Goal: Check status: Check status

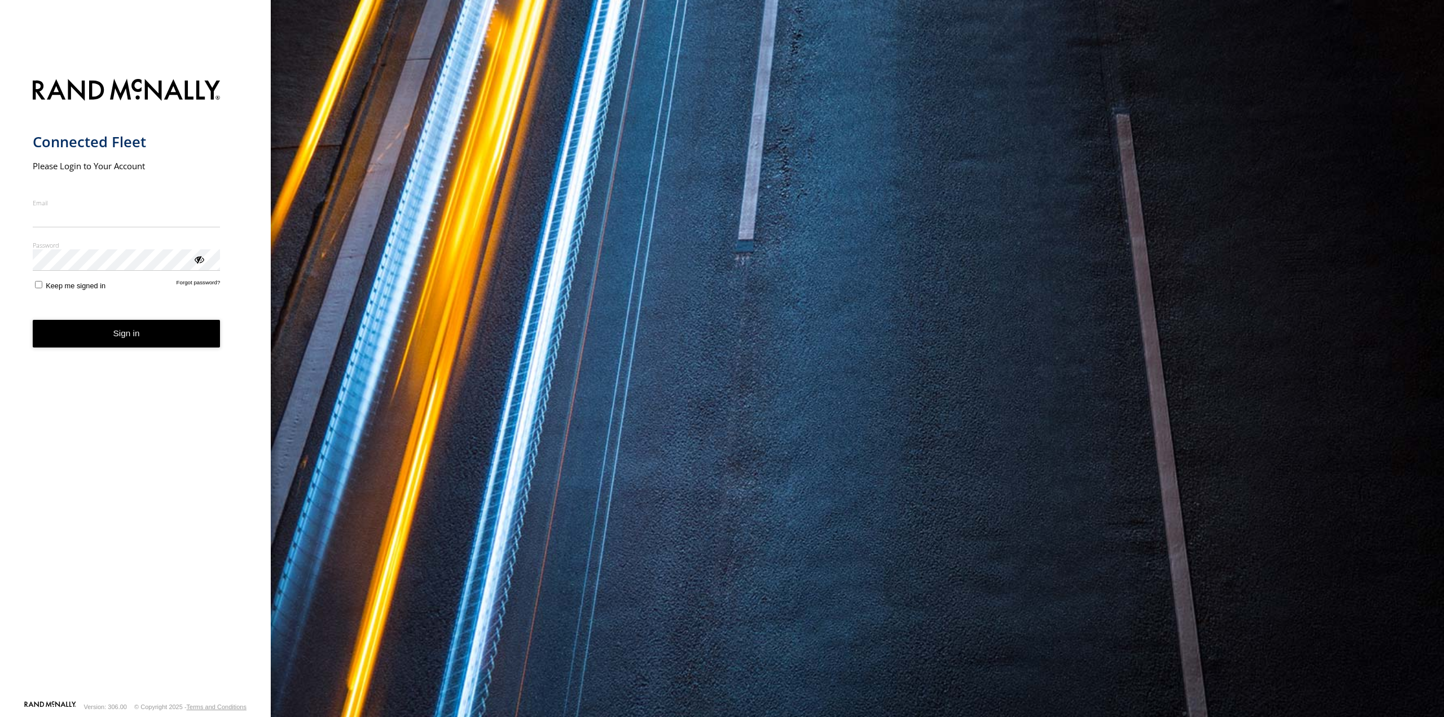
type input "**********"
click at [113, 344] on button "Sign in" at bounding box center [127, 334] width 188 height 28
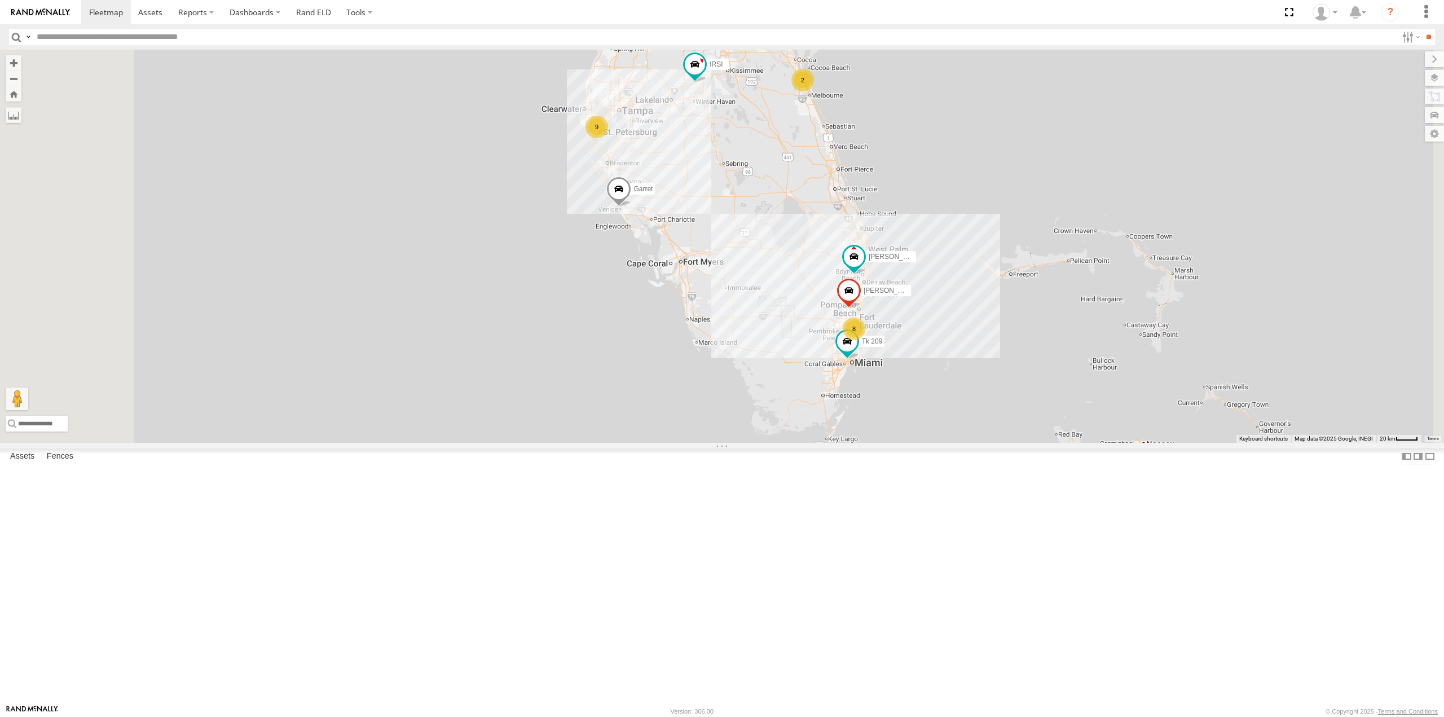
scroll to position [278, 0]
click at [608, 138] on div "9" at bounding box center [597, 127] width 23 height 23
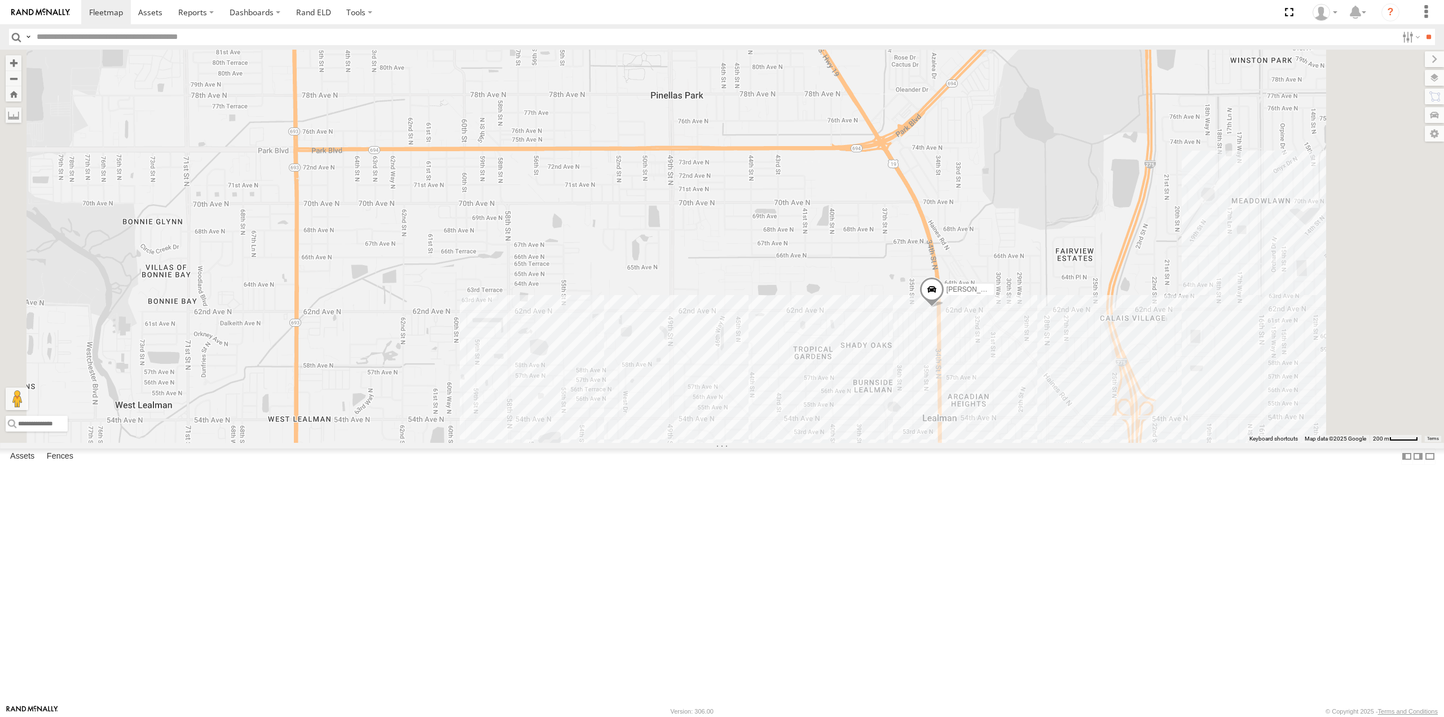
drag, startPoint x: 965, startPoint y: 416, endPoint x: 956, endPoint y: 28, distance: 388.2
click at [967, 51] on div "Tk 211 Tk 209 Steve Saumell IRSI Garret Laz Martinez TK 175 Avery" at bounding box center [722, 246] width 1444 height 393
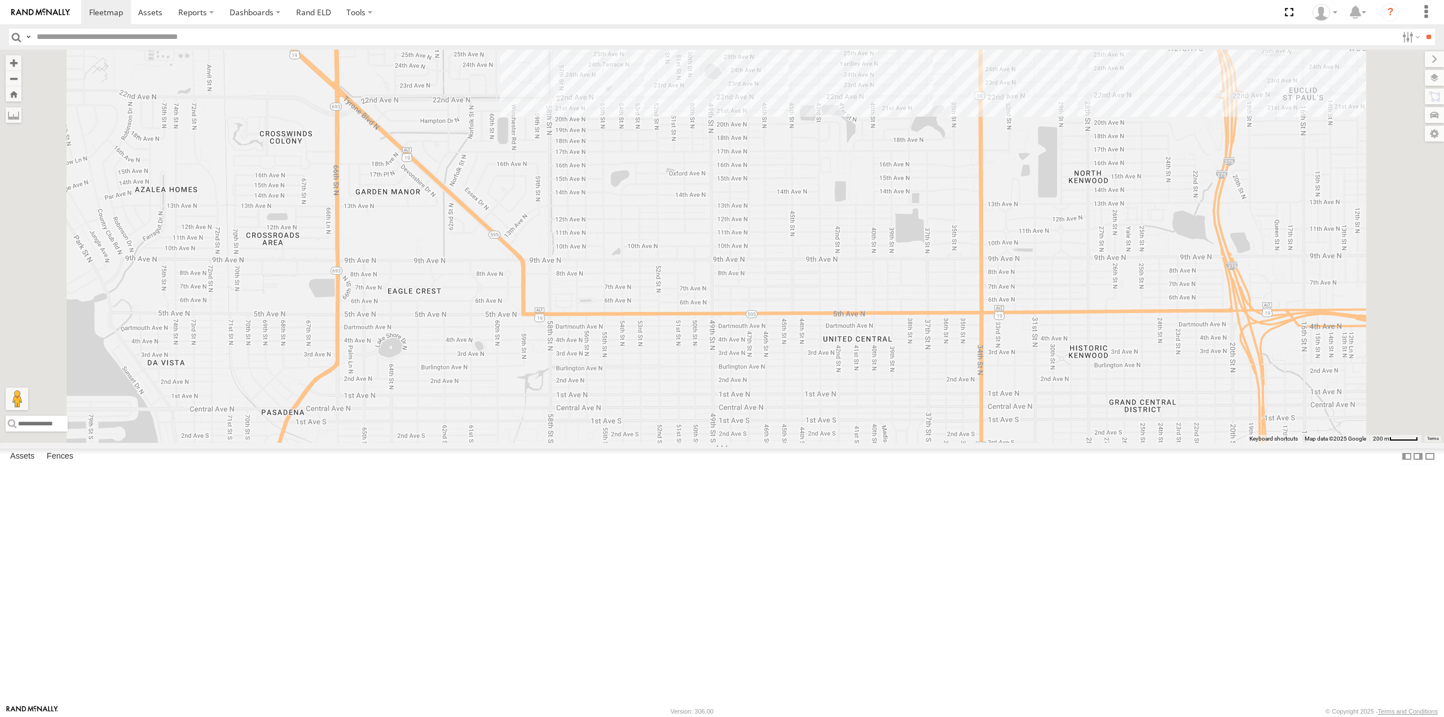
drag, startPoint x: 870, startPoint y: 348, endPoint x: 760, endPoint y: 464, distance: 159.2
click at [761, 442] on div "Tk 211 Tk 209 Steve Saumell IRSI Garret Laz Martinez TK 175 Avery" at bounding box center [722, 246] width 1444 height 393
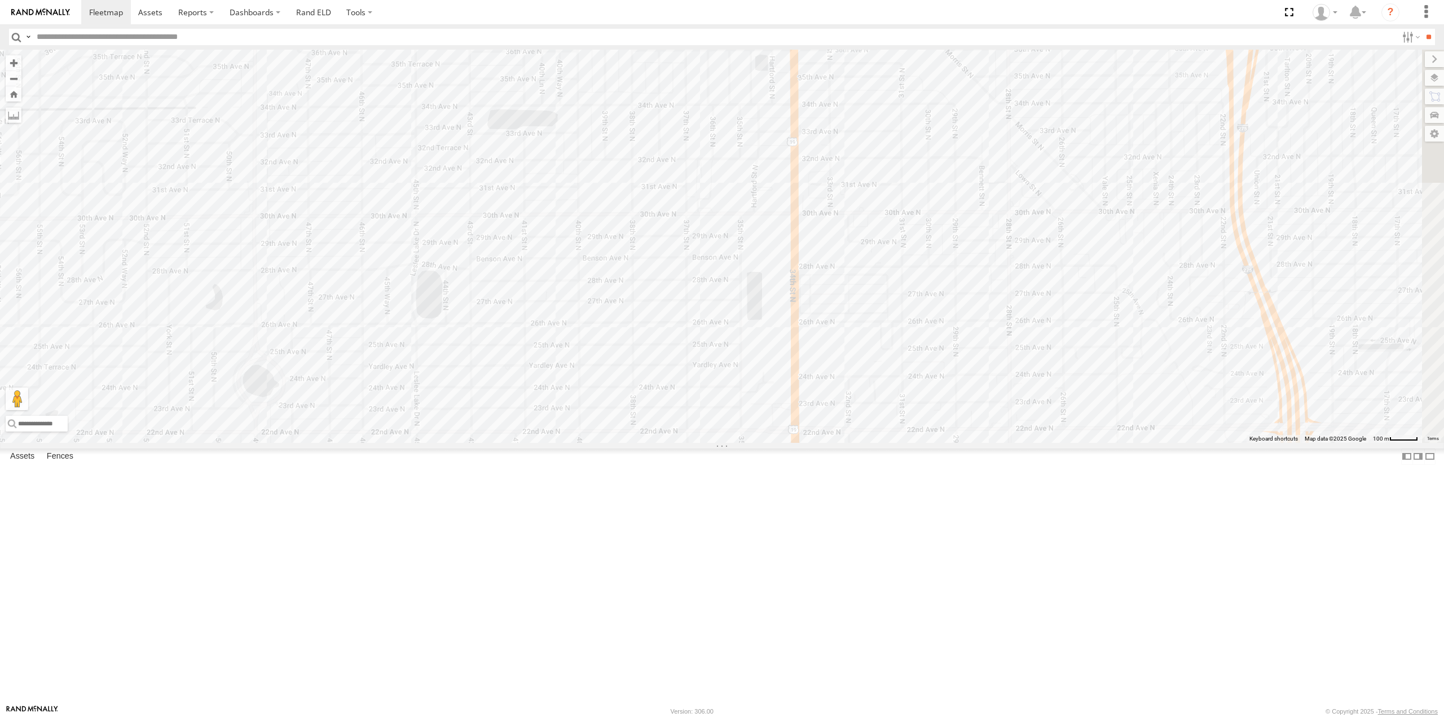
drag, startPoint x: 913, startPoint y: 403, endPoint x: 870, endPoint y: 656, distance: 256.3
click at [870, 442] on div "Tk 211 Tk 209 Steve Saumell IRSI Garret Laz Martinez TK 175 Avery" at bounding box center [722, 246] width 1444 height 393
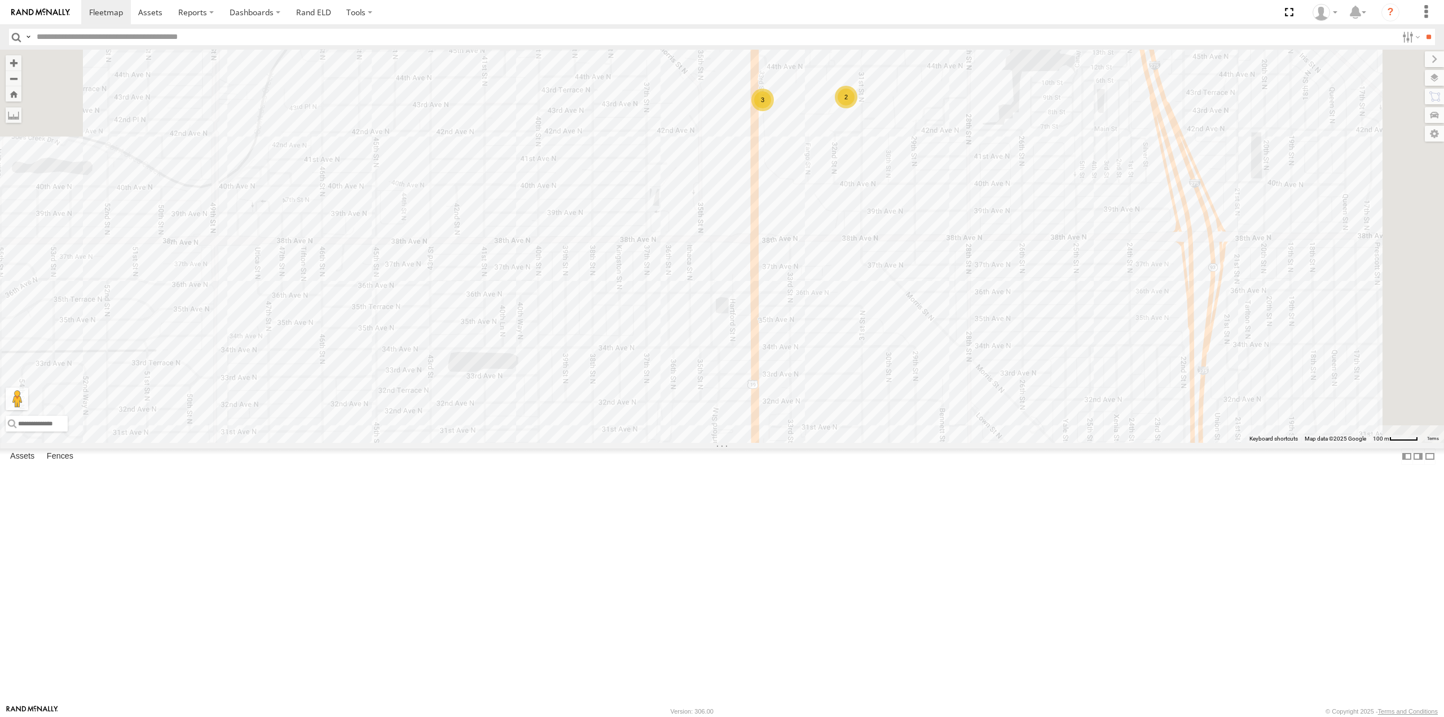
drag, startPoint x: 926, startPoint y: 436, endPoint x: 896, endPoint y: 535, distance: 103.7
click at [896, 442] on div "Tk 211 Tk 209 Steve Saumell IRSI Garret Laz Martinez TK 175 Avery 3 2" at bounding box center [722, 246] width 1444 height 393
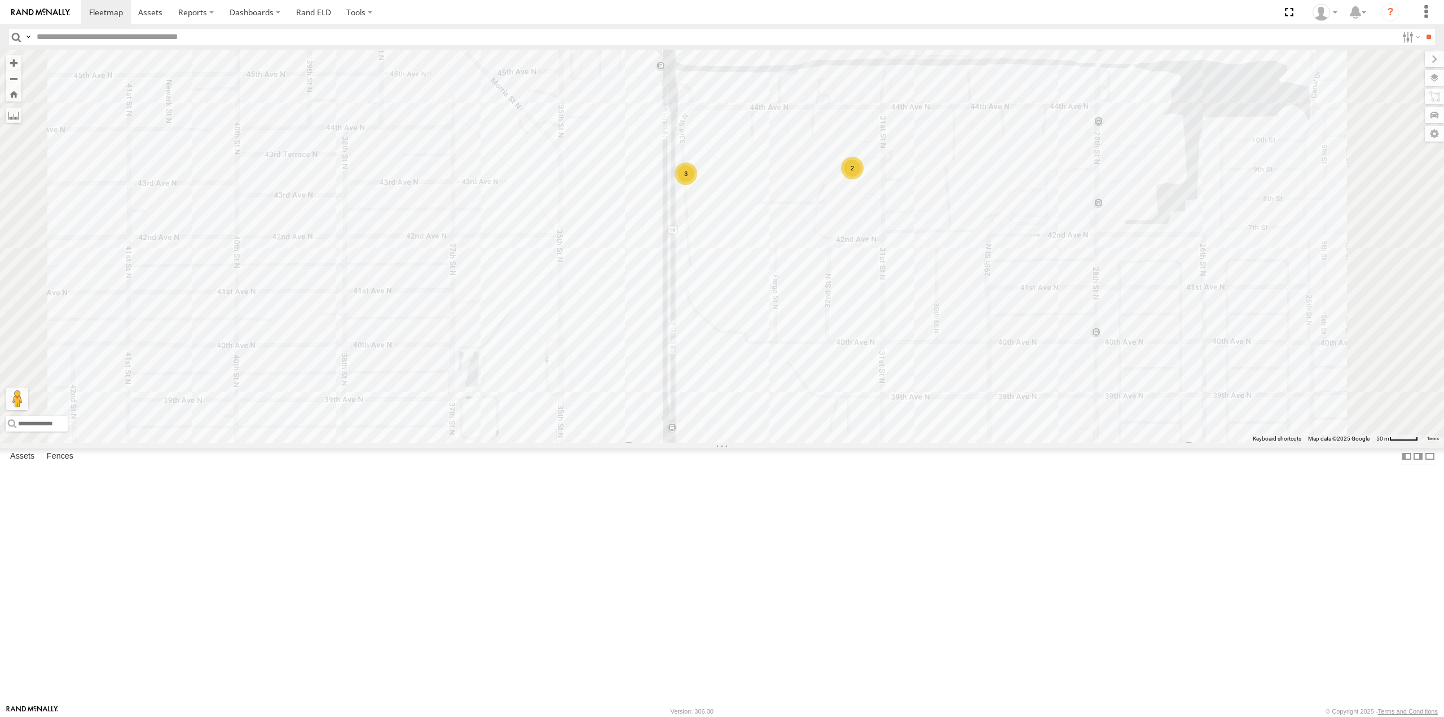
click at [697, 185] on div "3" at bounding box center [686, 173] width 23 height 23
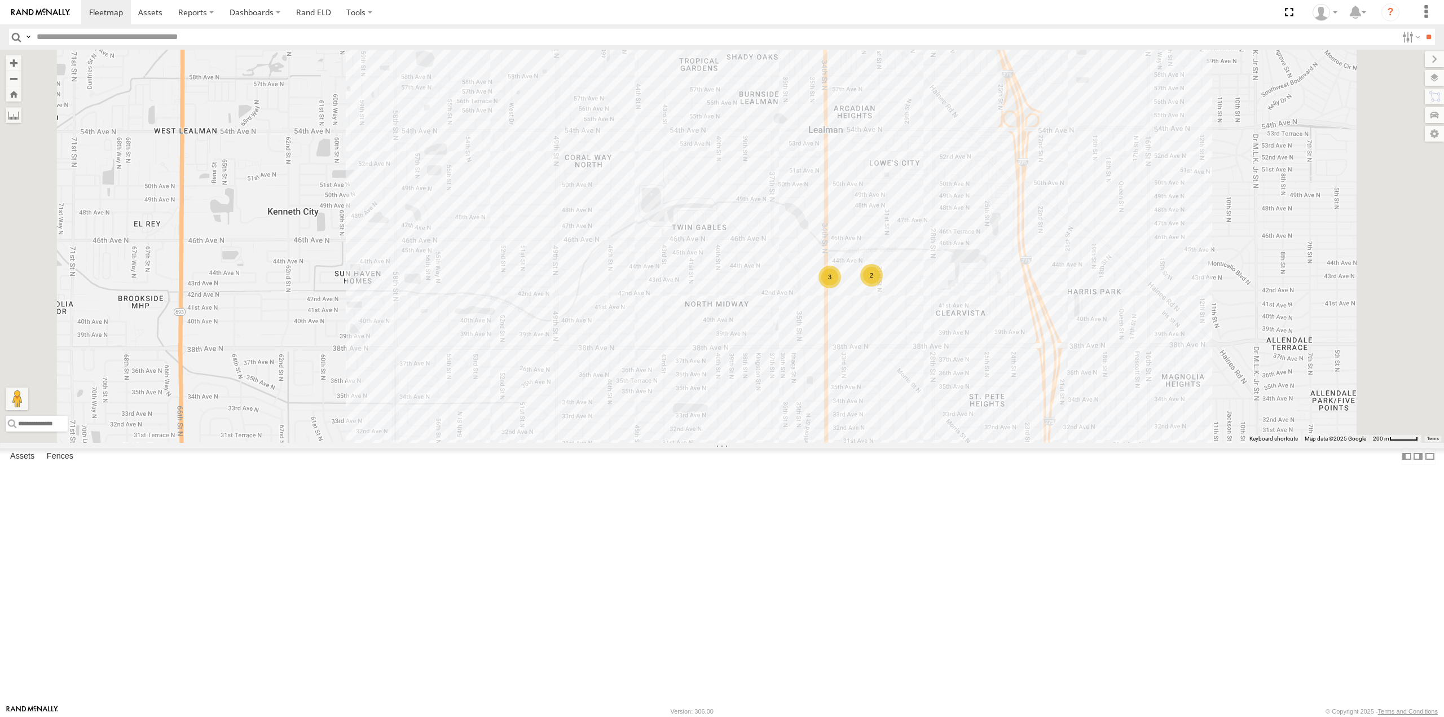
scroll to position [56, 0]
click at [0, 0] on link at bounding box center [0, 0] width 0 height 0
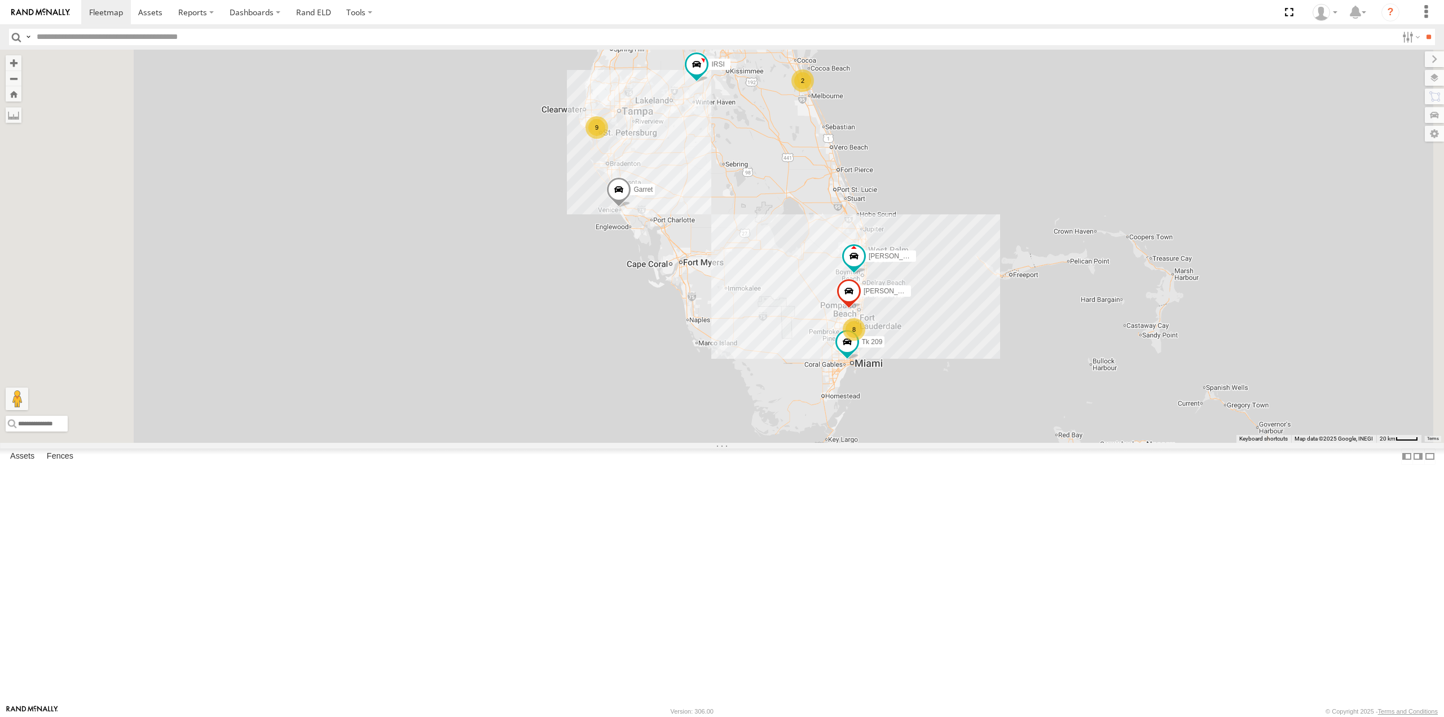
click at [0, 0] on div at bounding box center [0, 0] width 0 height 0
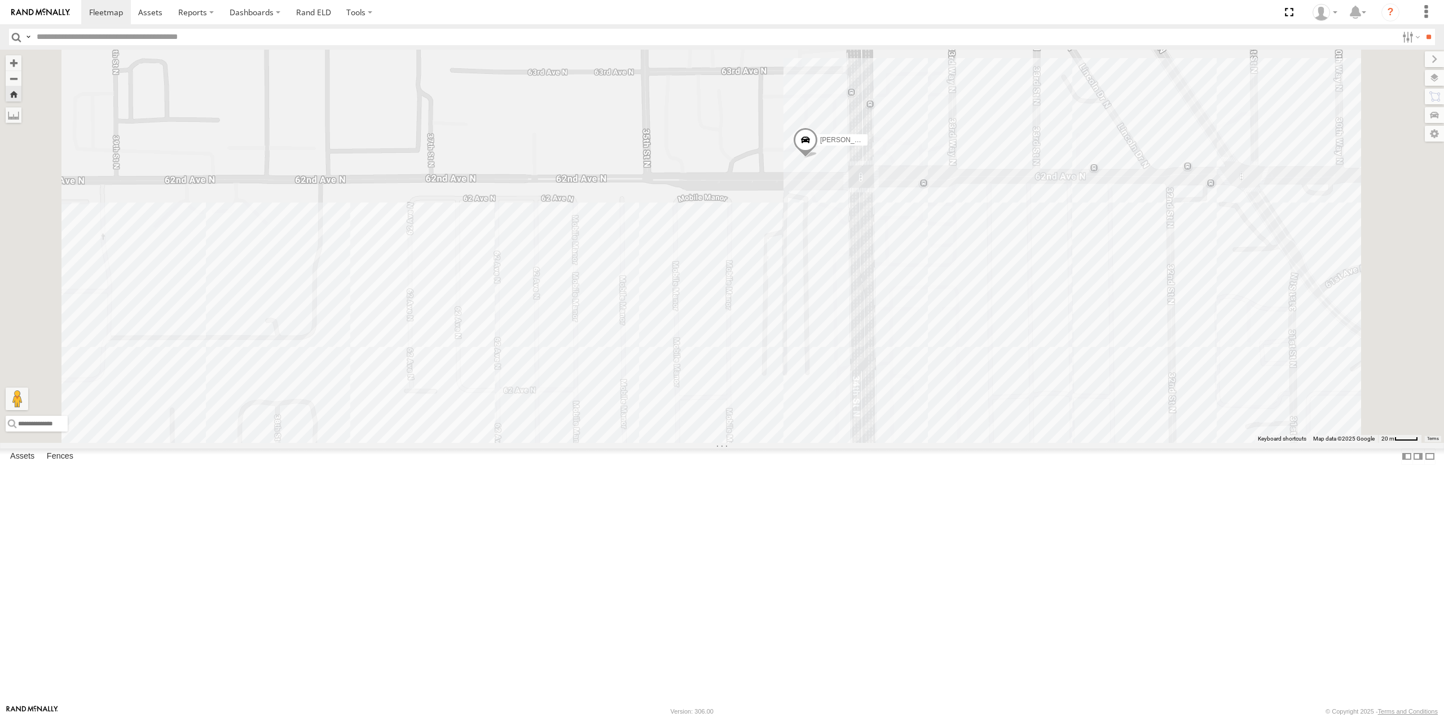
click at [0, 0] on div "Garret" at bounding box center [0, 0] width 0 height 0
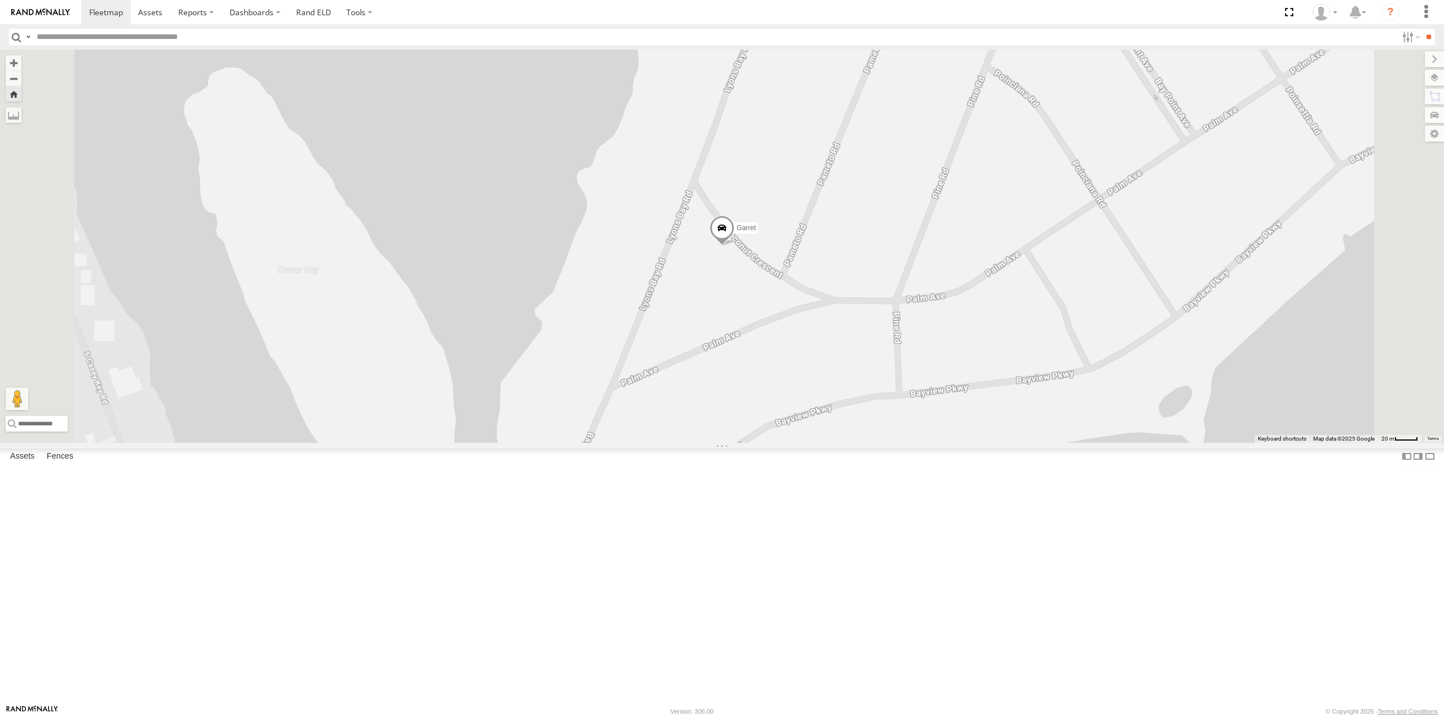
click at [734, 246] on span at bounding box center [722, 230] width 25 height 30
click at [0, 0] on div "Garret All Assets" at bounding box center [0, 0] width 0 height 0
click at [0, 0] on div "Garret" at bounding box center [0, 0] width 0 height 0
click at [0, 0] on div "Avery All Assets" at bounding box center [0, 0] width 0 height 0
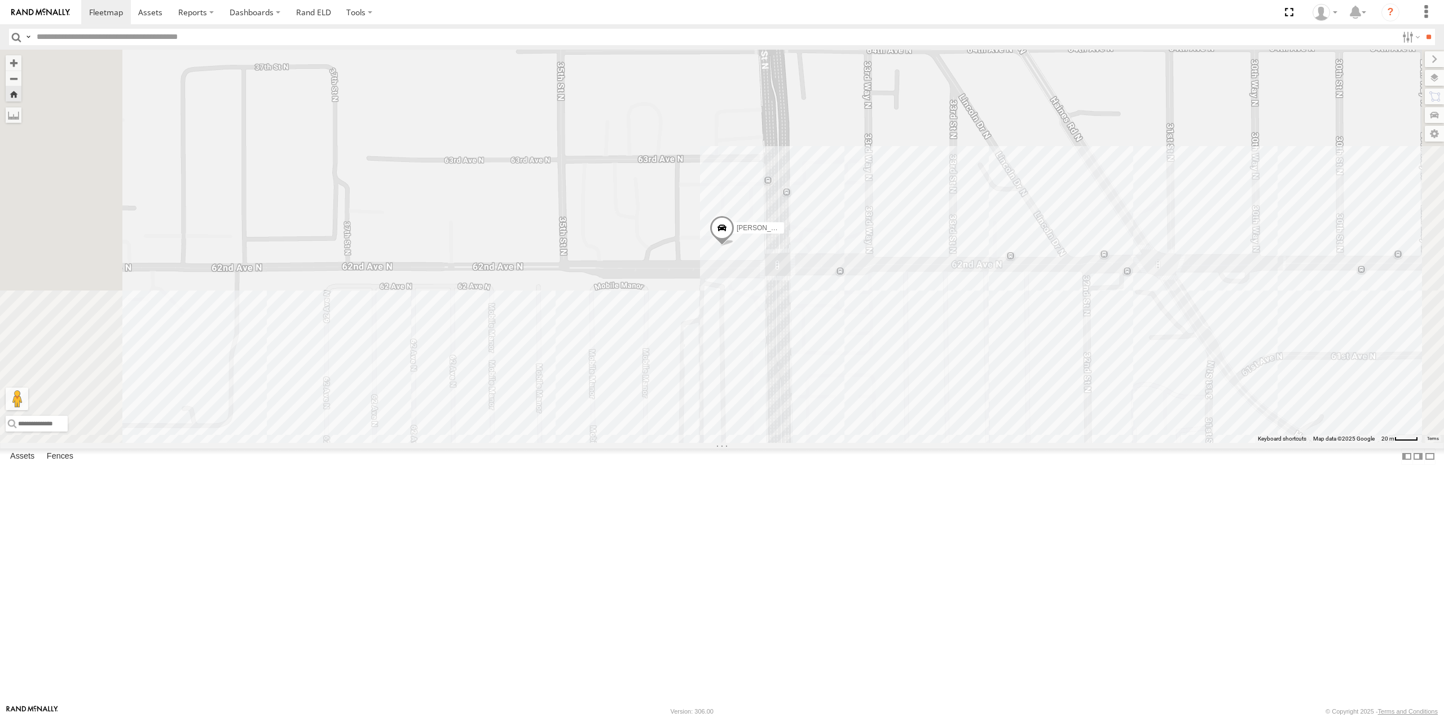
click at [0, 0] on span at bounding box center [0, 0] width 0 height 0
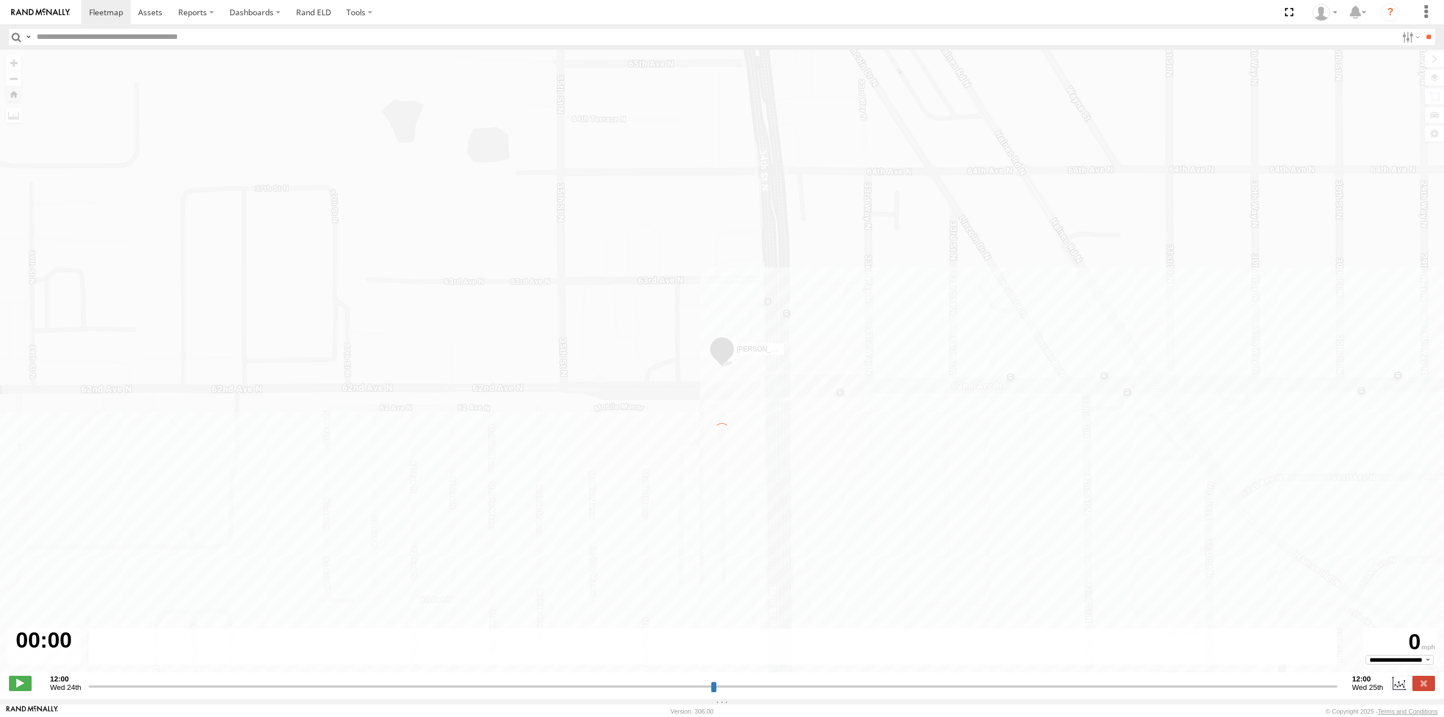
type input "**********"
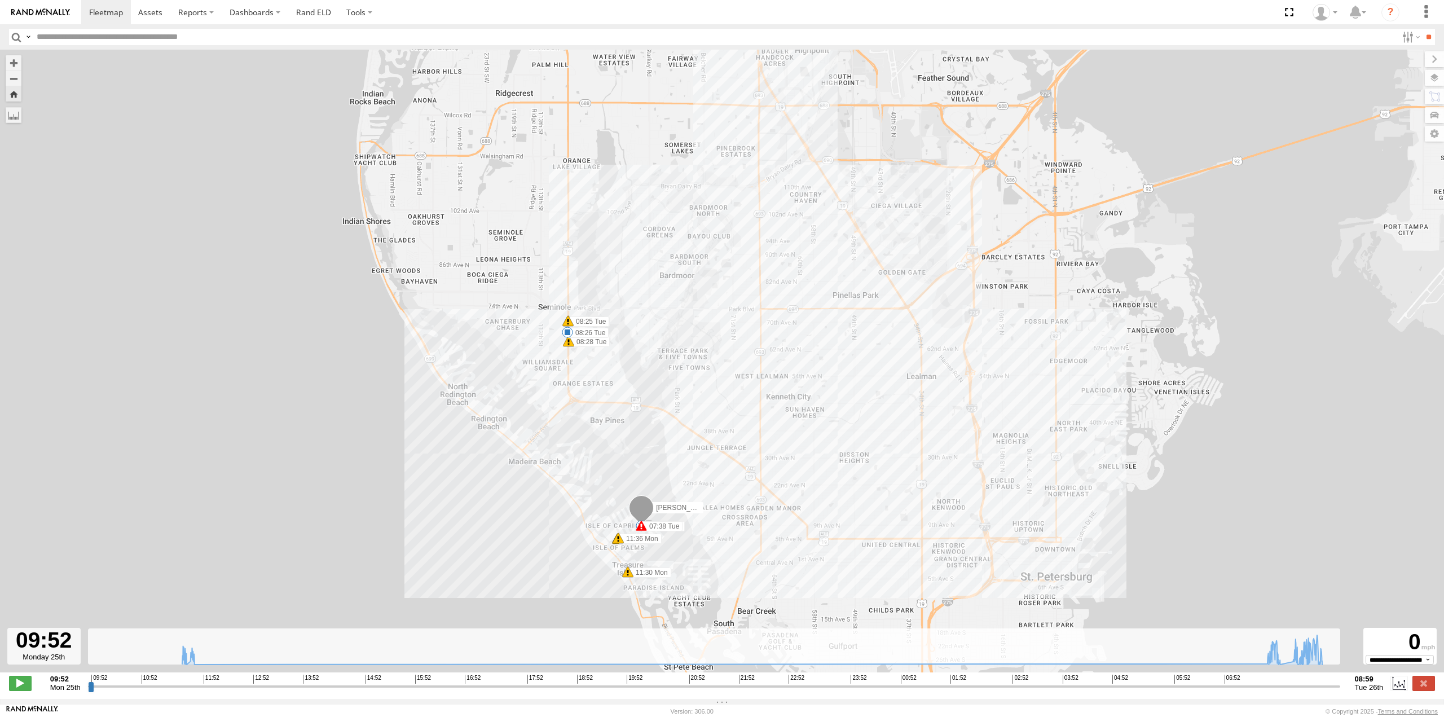
click at [566, 336] on span at bounding box center [567, 332] width 11 height 11
click at [571, 347] on span at bounding box center [568, 341] width 11 height 11
click at [540, 366] on div "Avery 11:30 Mon 11:36 Mon 11:36 Mon 11:39 Mon 07:38 Tue 08:25 Tue 08:25 Tue 08:…" at bounding box center [722, 367] width 1444 height 635
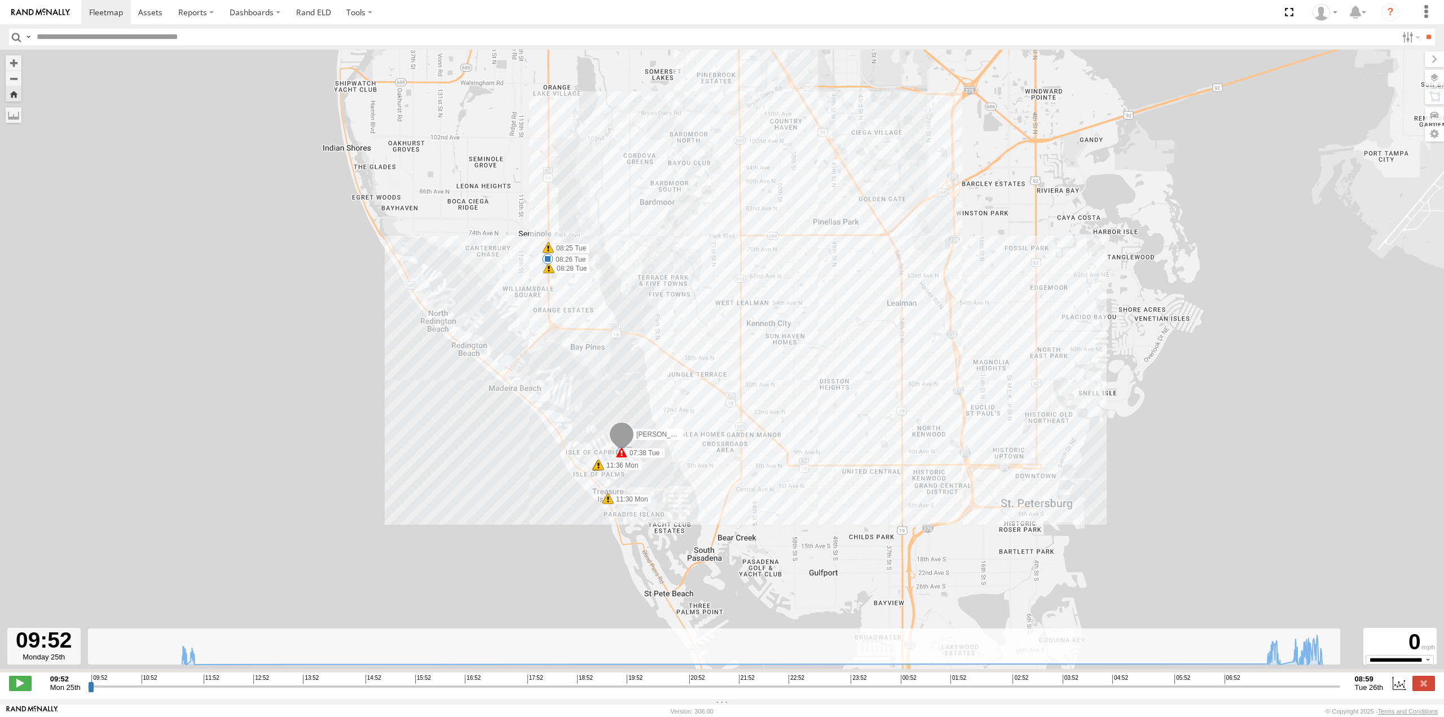
drag, startPoint x: 659, startPoint y: 558, endPoint x: 629, endPoint y: 447, distance: 115.1
click at [630, 448] on div "Avery 11:30 Mon 11:36 Mon 11:36 Mon 11:39 Mon 07:38 Tue 08:25 Tue 08:25 Tue 08:…" at bounding box center [722, 367] width 1444 height 635
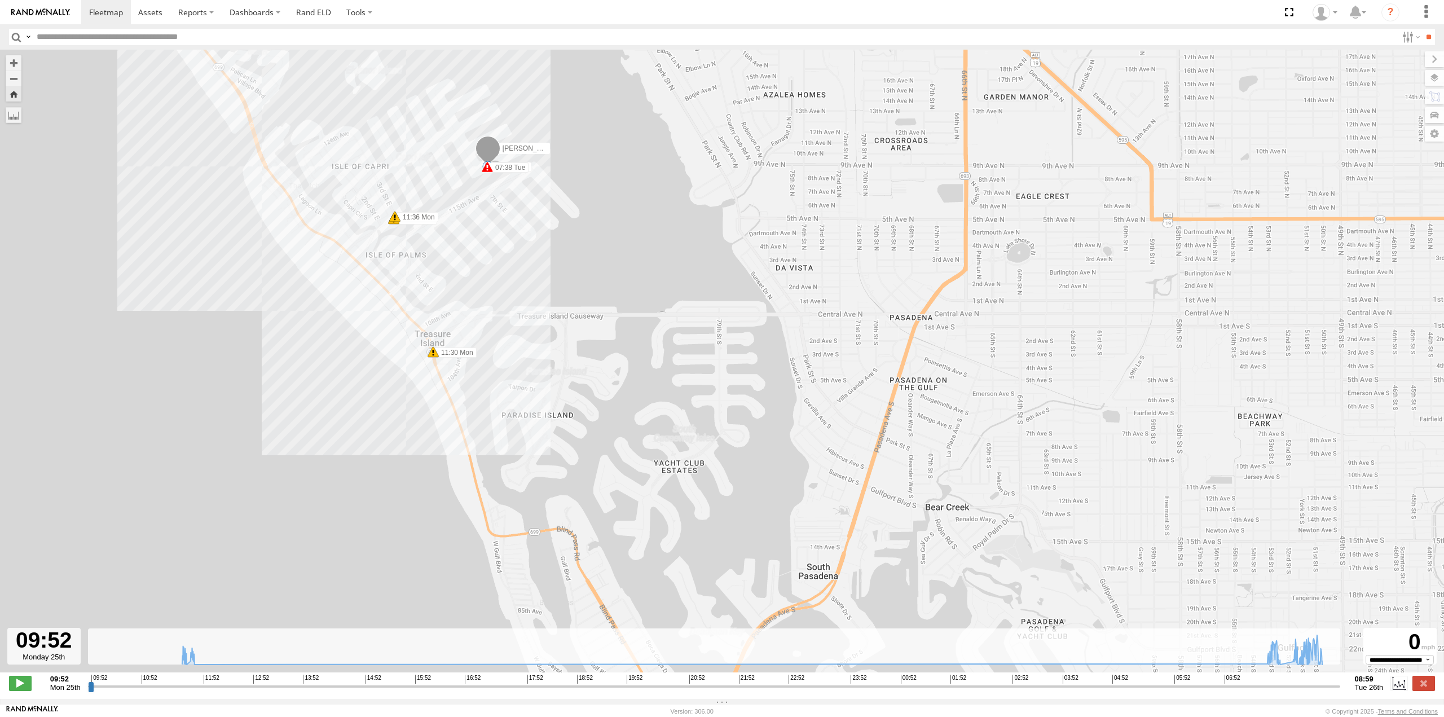
click at [432, 355] on span at bounding box center [433, 351] width 11 height 11
click at [436, 343] on div "Harsh Left Cornering 11:30 08/25/2025 17.4 100 106th Ave Treasure Island,FL" at bounding box center [433, 309] width 170 height 68
click at [714, 252] on div "Avery 11:30 Mon 11:36 Mon 11:36 Mon 11:39 Mon 07:38 Tue 08:25 Tue 08:25 Tue 08:…" at bounding box center [722, 367] width 1444 height 635
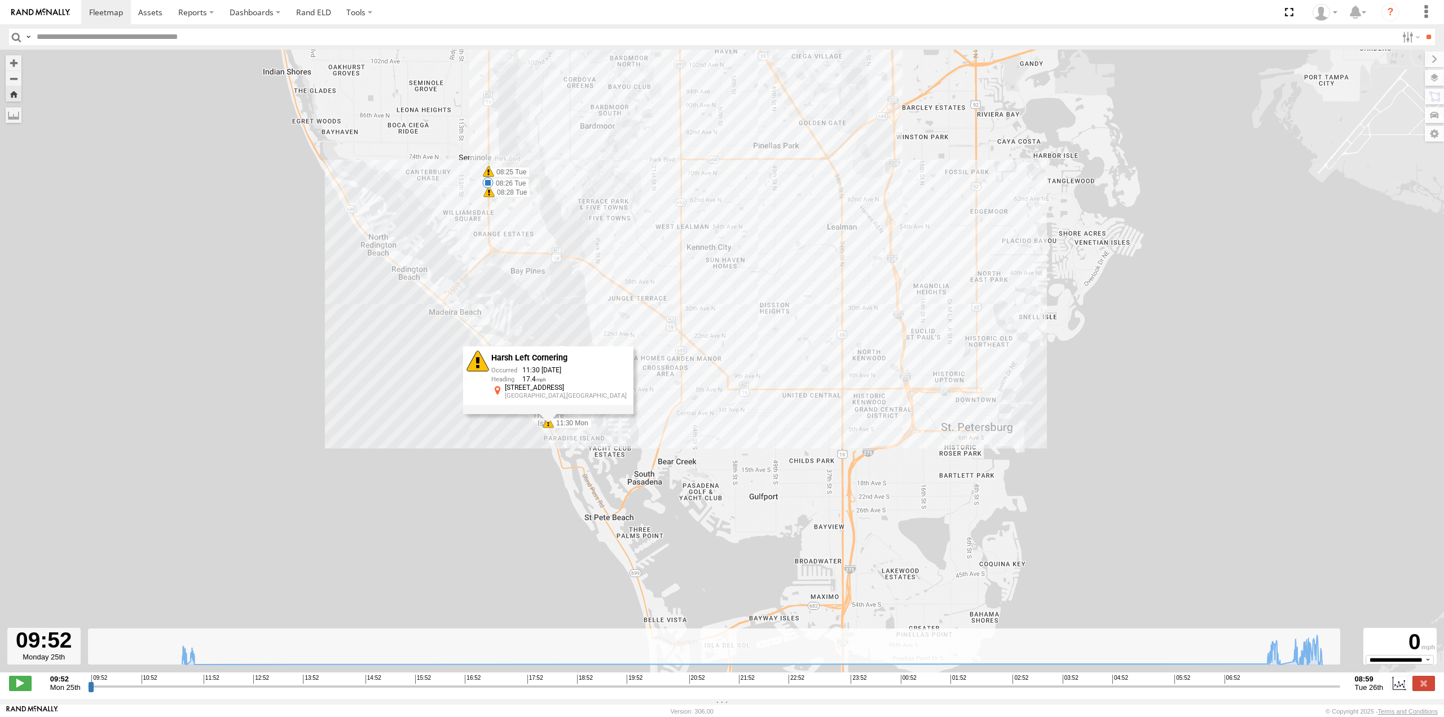
click at [328, 382] on div "Avery 11:30 Mon 11:36 Mon 11:36 Mon 11:39 Mon 07:38 Tue 08:25 Tue 08:25 Tue 08:…" at bounding box center [722, 367] width 1444 height 635
click at [595, 313] on div "Avery 11:30 Mon 11:36 Mon 11:36 Mon 11:39 Mon 07:38 Tue 08:25 Tue 08:25 Tue 08:…" at bounding box center [722, 367] width 1444 height 635
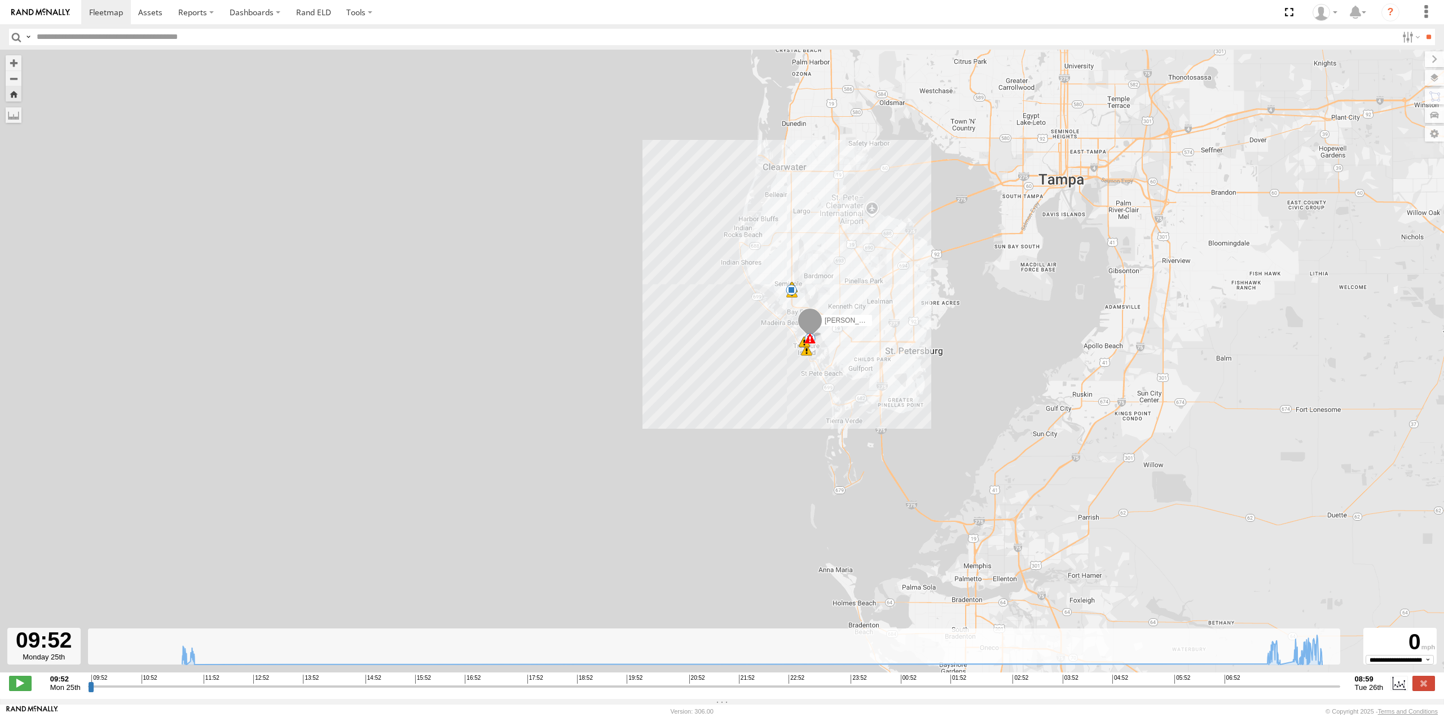
click at [576, 262] on div "Avery 11:39 Mon 07:38 Tue 08:26 Tue 11:30 Mon 11:36 Mon 11:36 Mon 08:25 Tue 08:…" at bounding box center [722, 367] width 1444 height 635
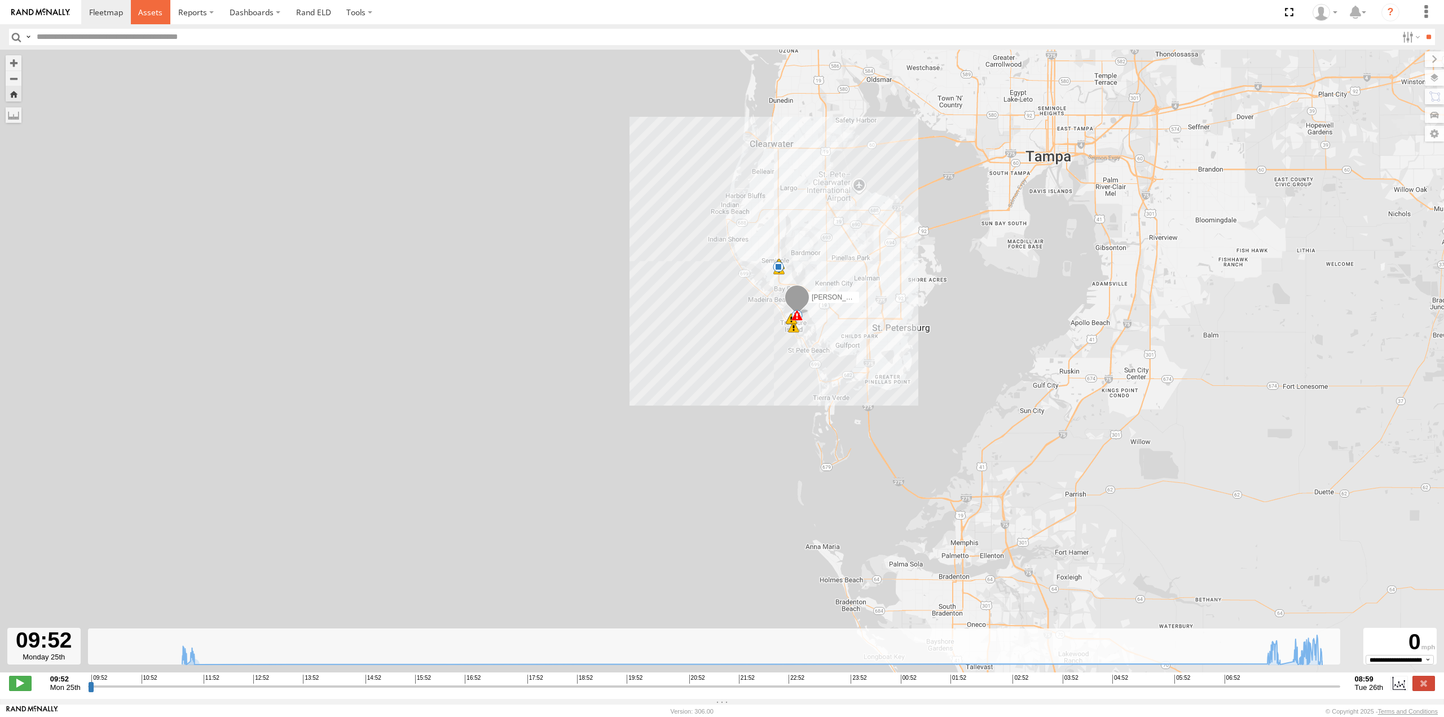
click at [144, 11] on span at bounding box center [150, 12] width 24 height 11
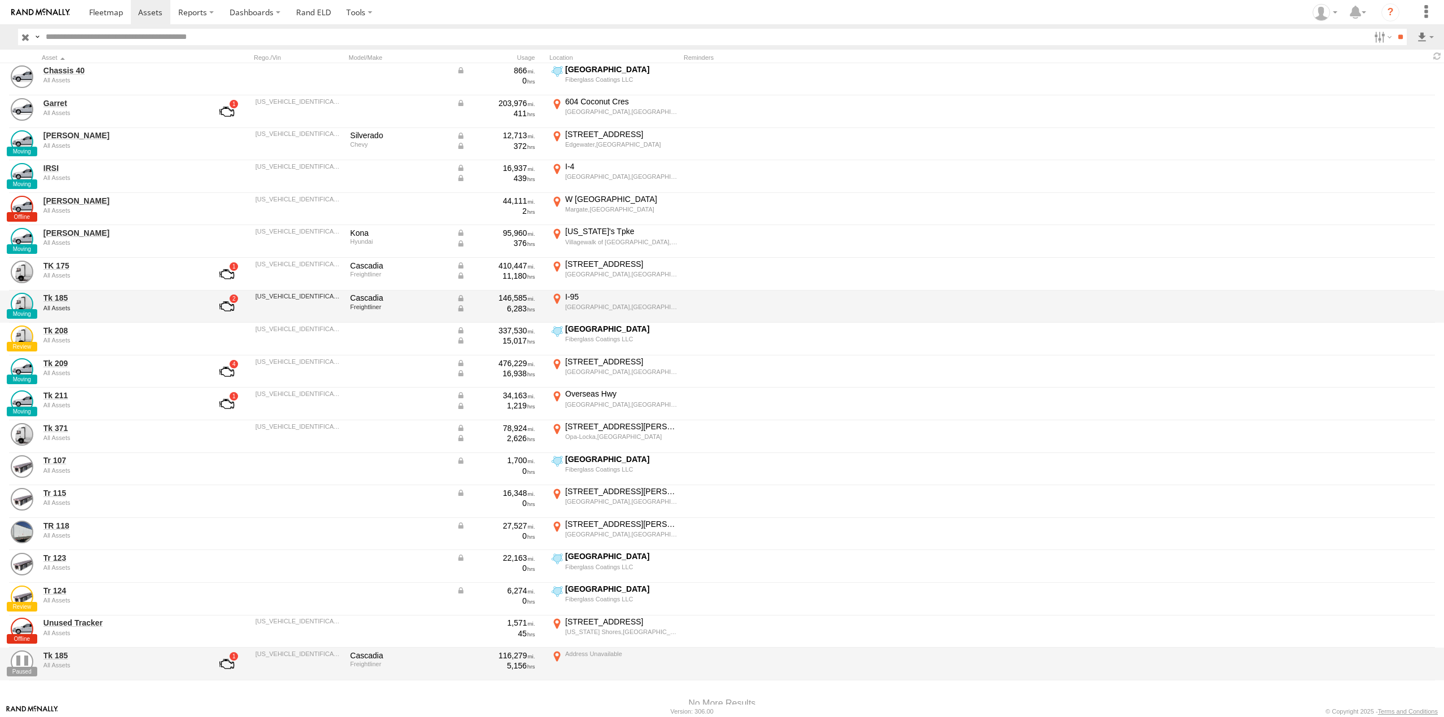
scroll to position [436, 0]
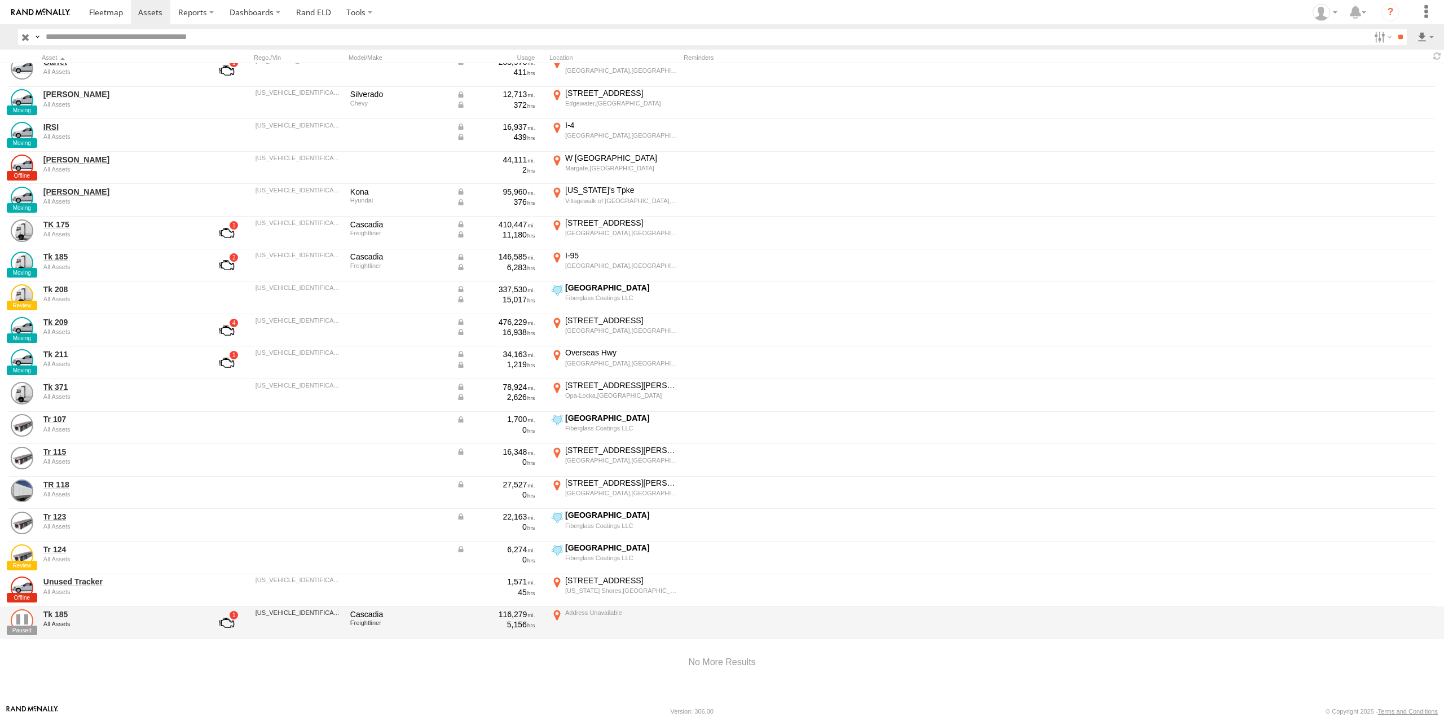
click at [27, 621] on link at bounding box center [22, 620] width 23 height 23
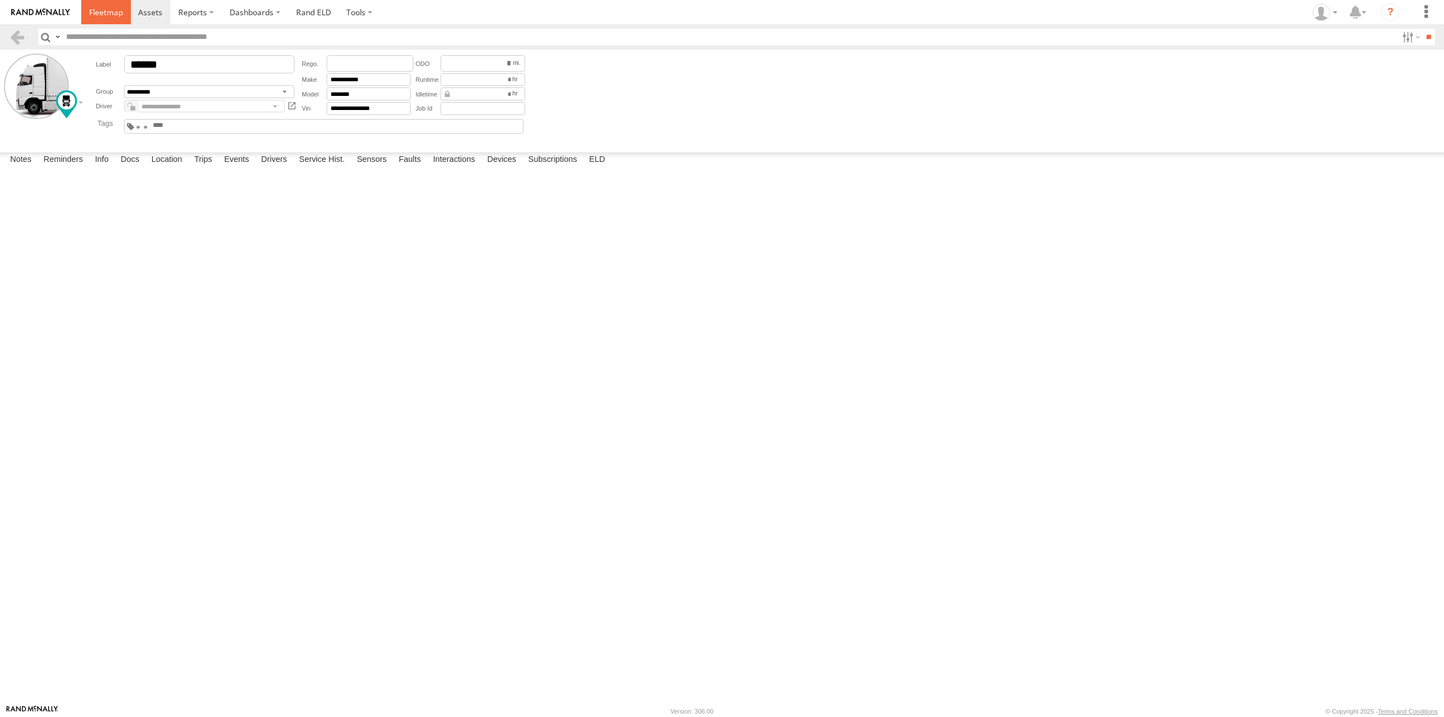
click at [107, 15] on span at bounding box center [106, 12] width 34 height 11
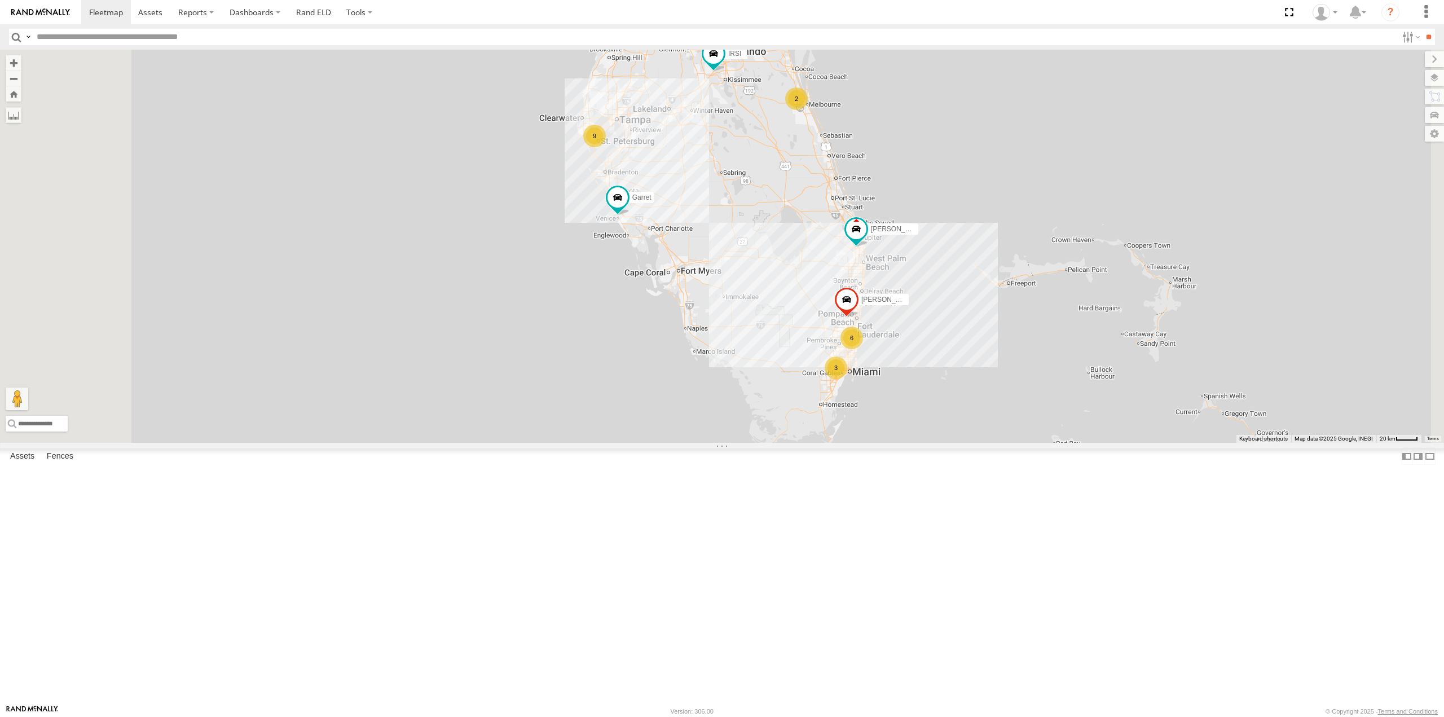
click at [606, 147] on div "9" at bounding box center [594, 136] width 23 height 23
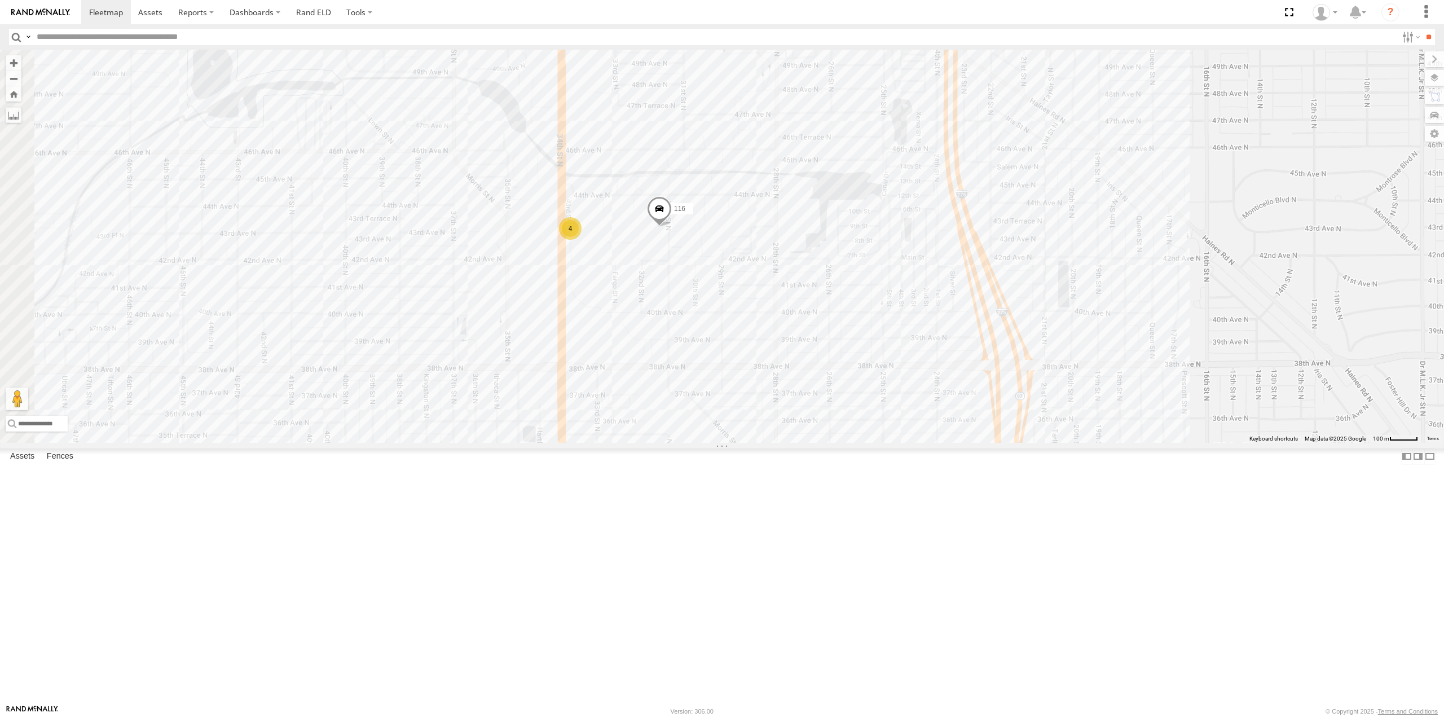
drag, startPoint x: 745, startPoint y: 383, endPoint x: 810, endPoint y: 355, distance: 70.2
click at [810, 356] on div "Tk 211 [PERSON_NAME] IRSI [PERSON_NAME] [PERSON_NAME] 120 TK 175 176 878178 4 1…" at bounding box center [722, 246] width 1444 height 393
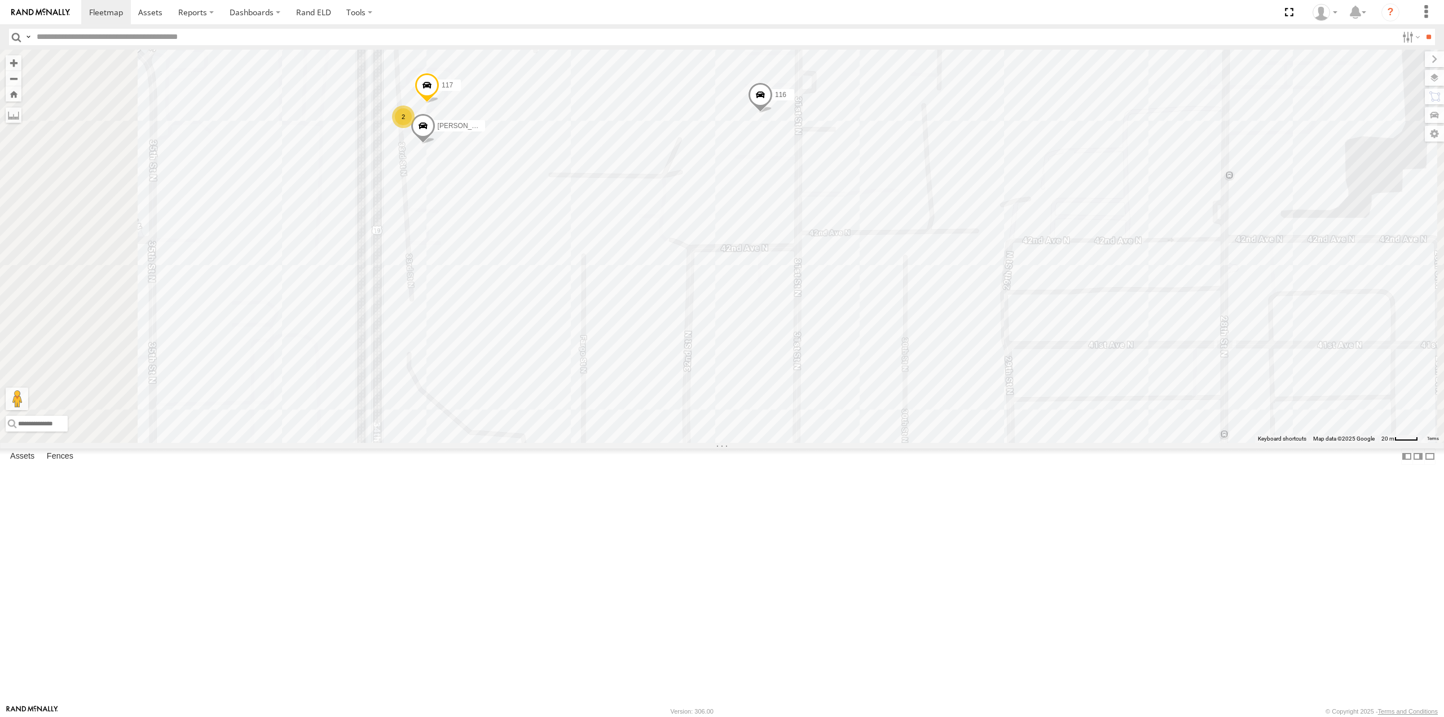
drag, startPoint x: 806, startPoint y: 328, endPoint x: 911, endPoint y: 324, distance: 105.6
click at [911, 324] on div "Tk 211 [PERSON_NAME] IRSI [PERSON_NAME] [PERSON_NAME] 120 TK 175 176 878178 116…" at bounding box center [722, 246] width 1444 height 393
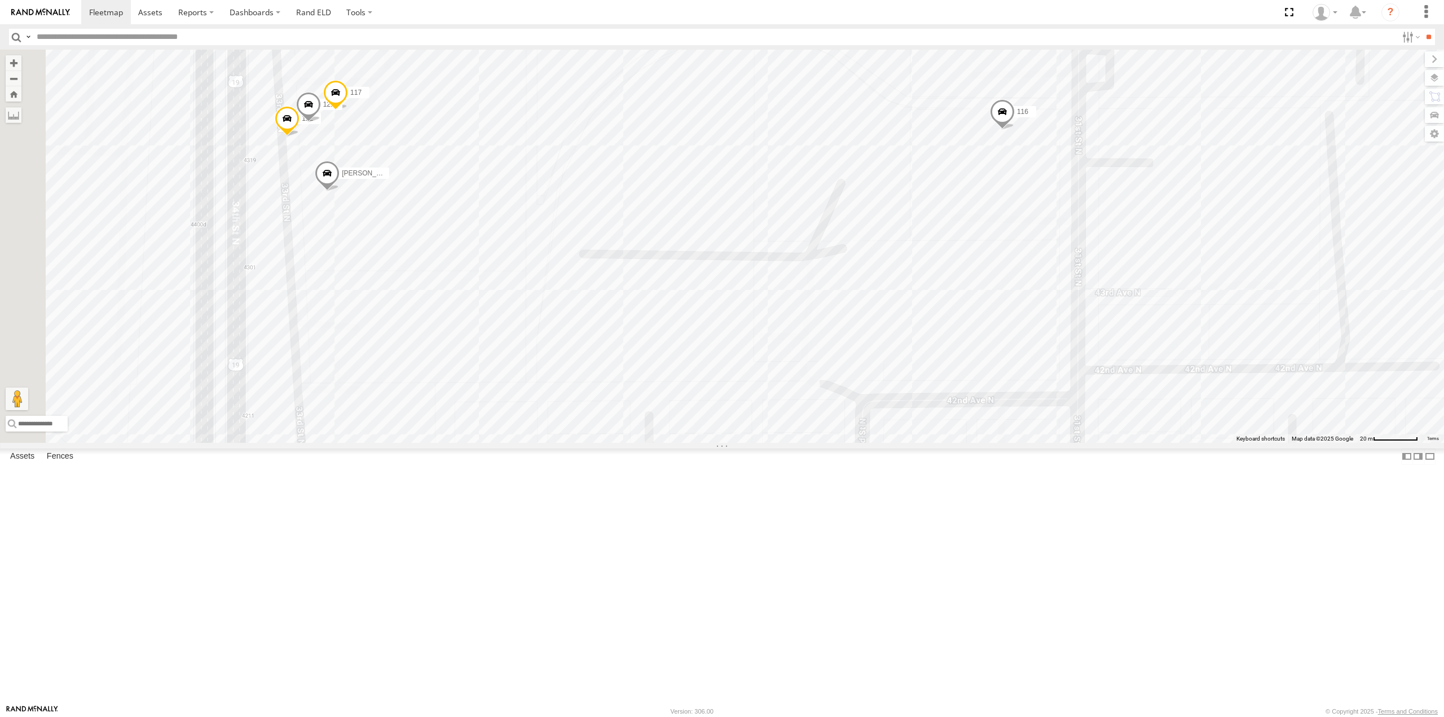
drag, startPoint x: 777, startPoint y: 275, endPoint x: 965, endPoint y: 281, distance: 187.9
click at [950, 291] on div "Tk 211 [PERSON_NAME] IRSI [PERSON_NAME] [PERSON_NAME] 120 TK 175 176 878178 116…" at bounding box center [722, 246] width 1444 height 393
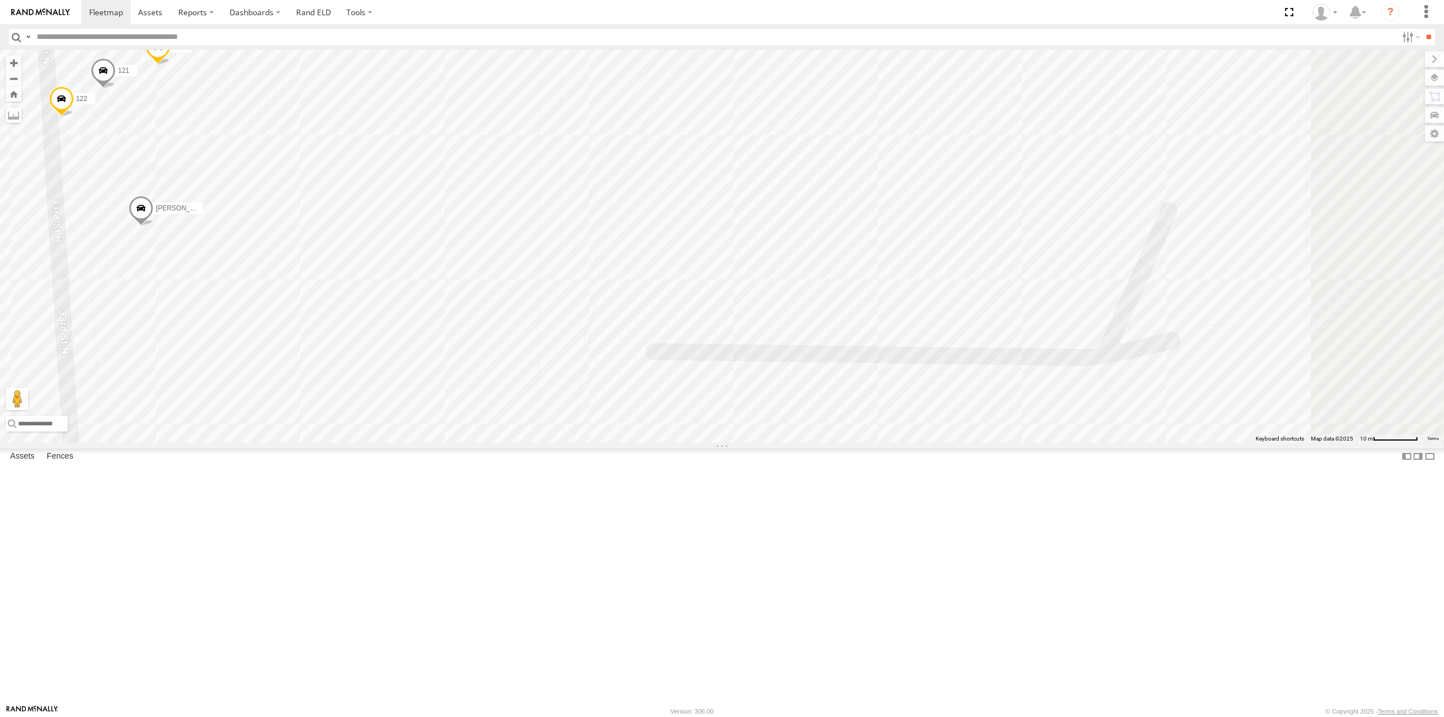
drag, startPoint x: 873, startPoint y: 241, endPoint x: 631, endPoint y: 262, distance: 243.4
click at [631, 262] on div "Tk 211 [PERSON_NAME] IRSI [PERSON_NAME] [PERSON_NAME] 120 TK 175 176 878178 116…" at bounding box center [722, 246] width 1444 height 393
drag, startPoint x: 767, startPoint y: 239, endPoint x: 632, endPoint y: 258, distance: 136.8
click at [632, 259] on div "Tk 211 [PERSON_NAME] IRSI [PERSON_NAME] [PERSON_NAME] 120 TK 175 176 878178 116…" at bounding box center [722, 246] width 1444 height 393
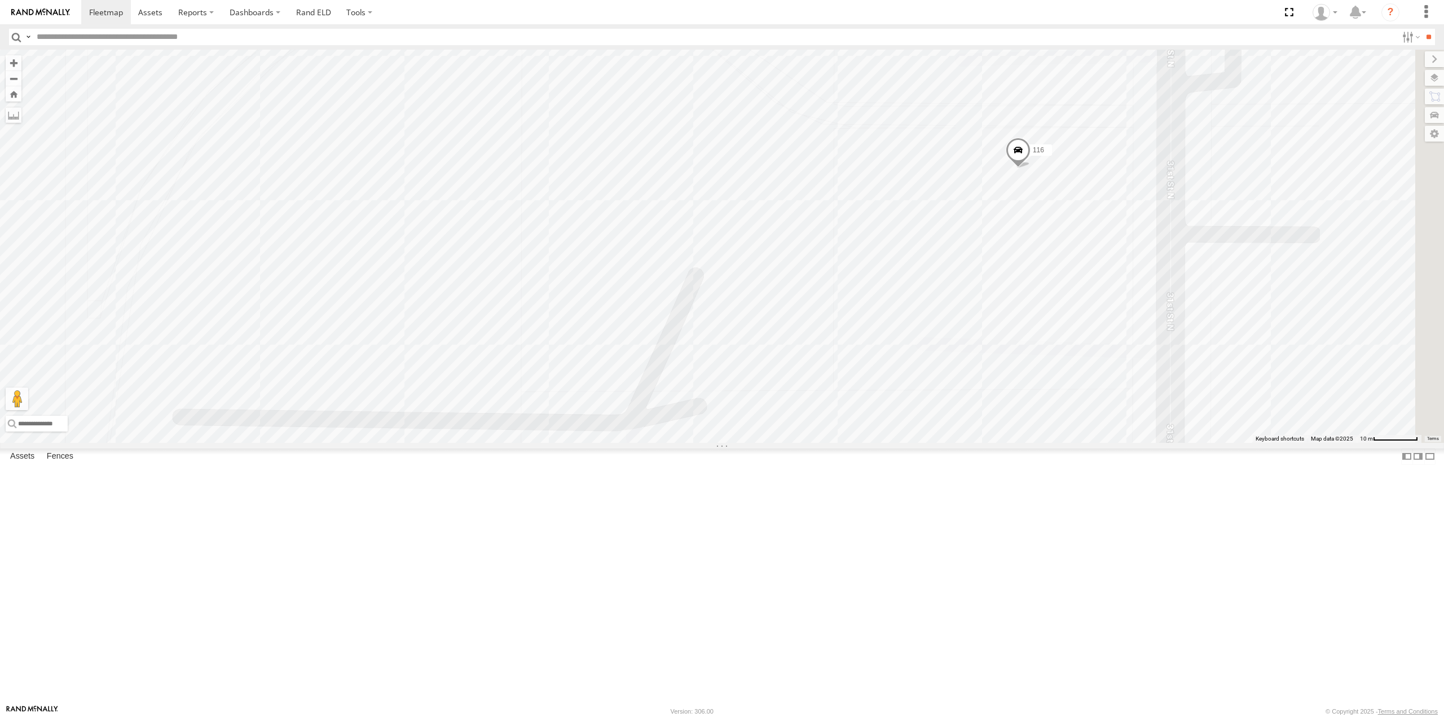
click at [1031, 169] on span at bounding box center [1018, 153] width 25 height 30
click at [1203, 376] on div "Tk 211 [PERSON_NAME] IRSI [PERSON_NAME] [PERSON_NAME] 120 TK 175 176 878178 116…" at bounding box center [722, 246] width 1444 height 393
click at [900, 287] on div "Tk 211 [PERSON_NAME] IRSI [PERSON_NAME] [PERSON_NAME] 120 TK 175 176 878178 116…" at bounding box center [722, 246] width 1444 height 393
